Goal: Task Accomplishment & Management: Manage account settings

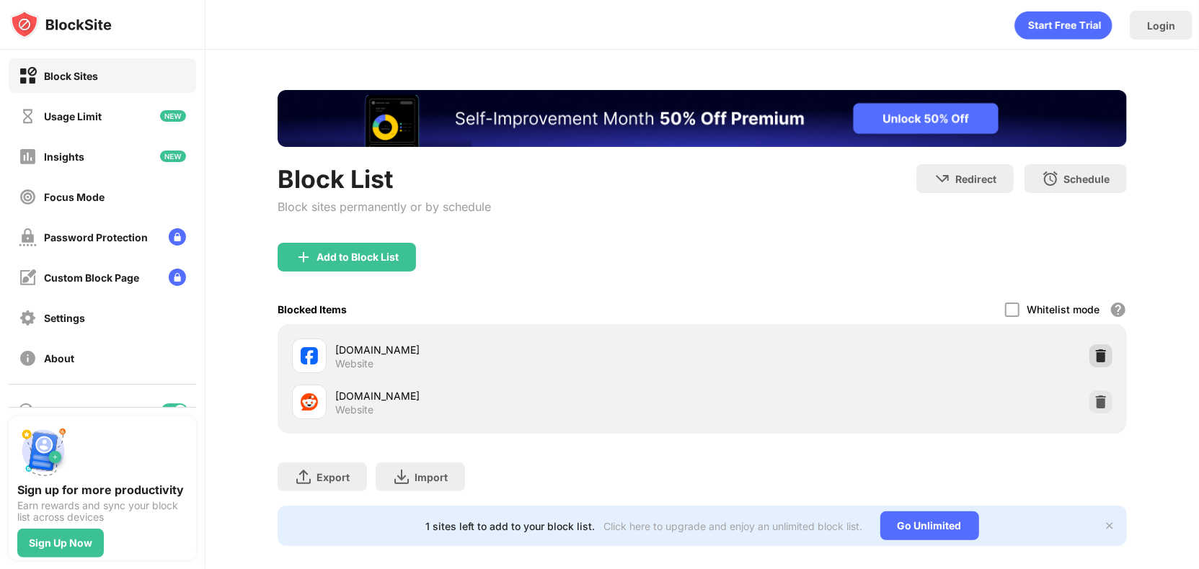
click at [1101, 352] on img at bounding box center [1101, 356] width 14 height 14
